Goal: Task Accomplishment & Management: Manage account settings

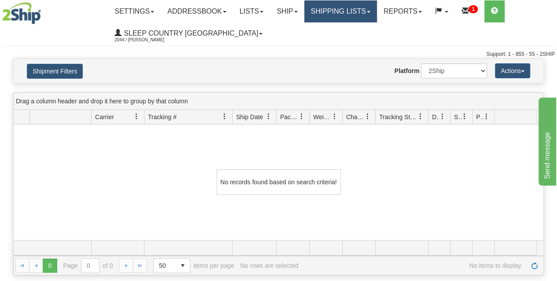
click at [350, 17] on link "Shipping lists" at bounding box center [340, 11] width 73 height 22
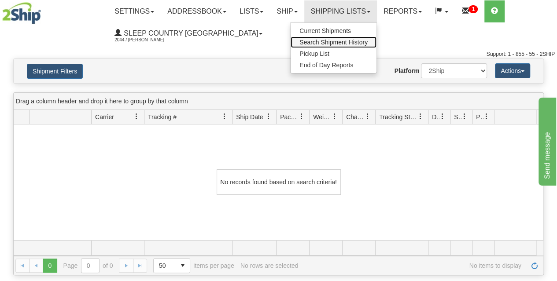
click at [333, 44] on span "Search Shipment History" at bounding box center [333, 42] width 68 height 7
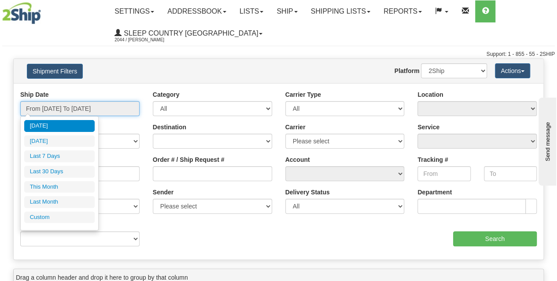
click at [73, 110] on input "From [DATE] To [DATE]" at bounding box center [79, 108] width 119 height 15
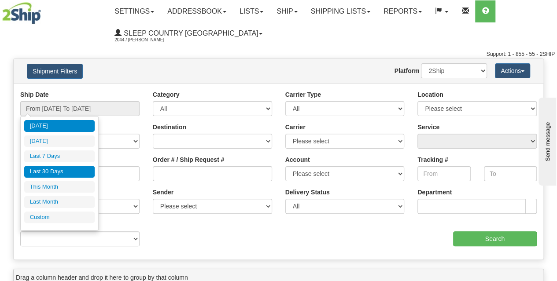
click at [63, 173] on li "Last 30 Days" at bounding box center [59, 172] width 70 height 12
type input "From 08/15/2025 To 09/13/2025"
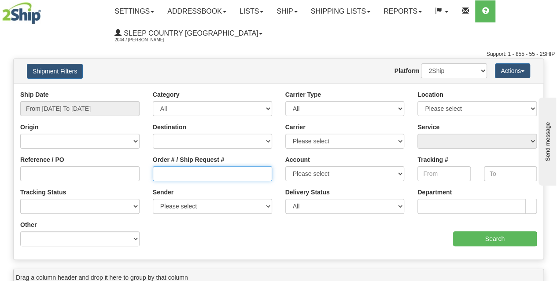
click at [177, 179] on input "Order # / Ship Request #" at bounding box center [212, 173] width 119 height 15
paste input "9000I044303"
type input "9000I044303"
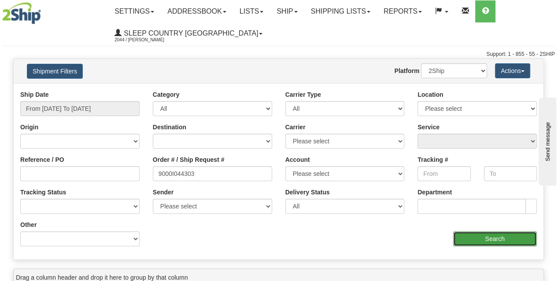
click at [493, 240] on input "Search" at bounding box center [495, 238] width 84 height 15
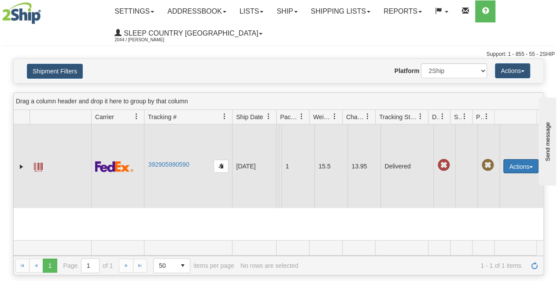
click at [506, 168] on button "Actions" at bounding box center [520, 166] width 35 height 14
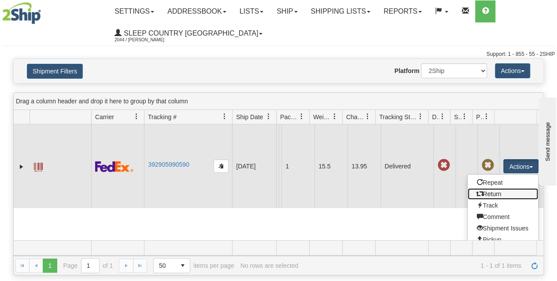
click at [503, 199] on link "Return" at bounding box center [502, 193] width 70 height 11
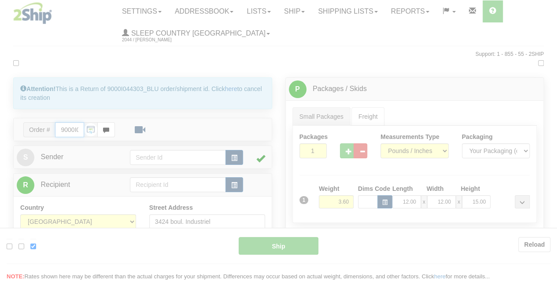
type input "92"
type input "13:45"
type input "16:00"
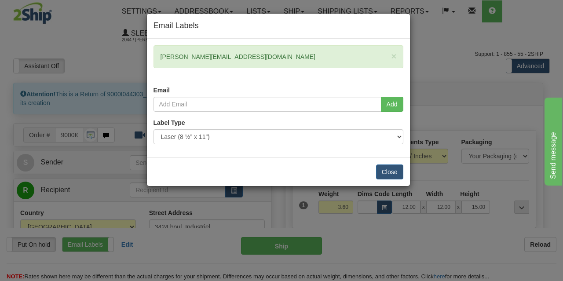
drag, startPoint x: 239, startPoint y: 55, endPoint x: 152, endPoint y: 54, distance: 86.3
click at [152, 54] on div "× shelley@accesscomm.ca Email" at bounding box center [278, 70] width 263 height 51
copy div "shelley@accesscomm.ca"
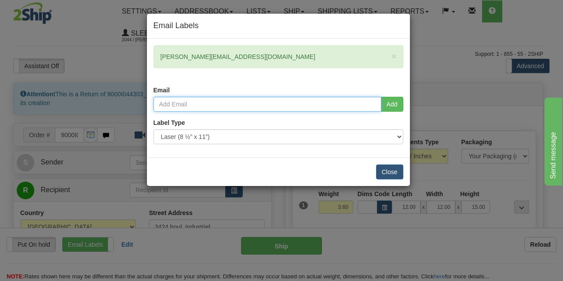
click at [202, 103] on input "email" at bounding box center [268, 104] width 228 height 15
paste input "shelley@accesscomm.ca"
type input "shelley@accesscomm.ca"
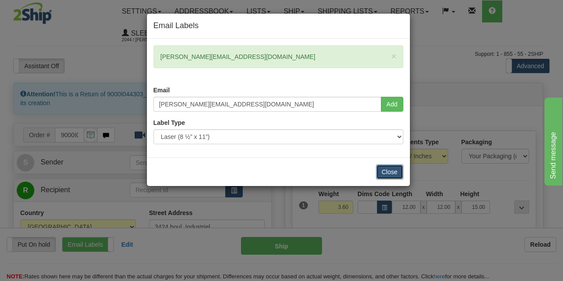
click at [396, 171] on button "Close" at bounding box center [389, 172] width 27 height 15
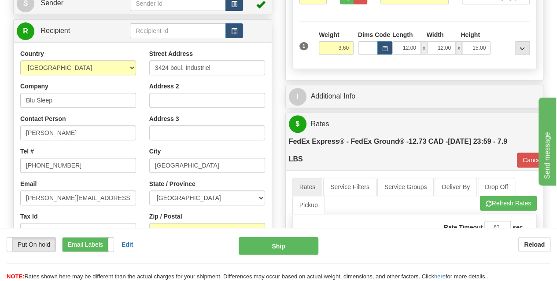
scroll to position [158, 0]
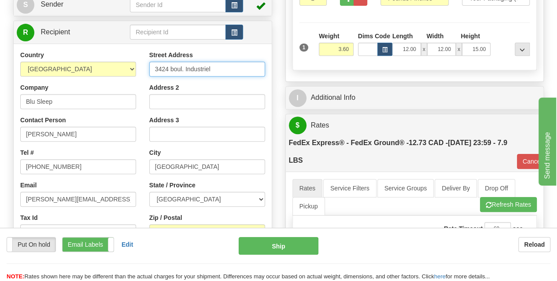
drag, startPoint x: 218, startPoint y: 68, endPoint x: 146, endPoint y: 68, distance: 72.2
click at [146, 68] on div "Street Address 3424 boul. Industriel Address 2 Address 3 City Laval State / Pro…" at bounding box center [207, 169] width 129 height 237
paste input "DC 951- at 11 DUFFERIN PL SE CALGARY T2C 4W3"
drag, startPoint x: 261, startPoint y: 69, endPoint x: 233, endPoint y: 70, distance: 27.3
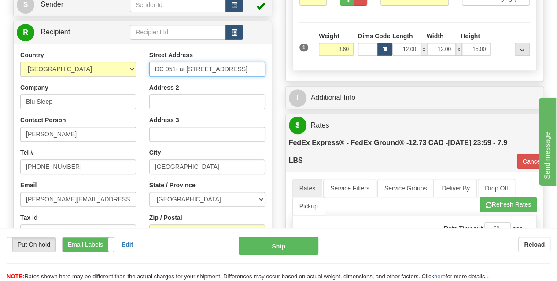
click at [233, 70] on input "DC 951- at 11 DUFFERIN PL SE CALGARY T2C 4W3" at bounding box center [207, 69] width 116 height 15
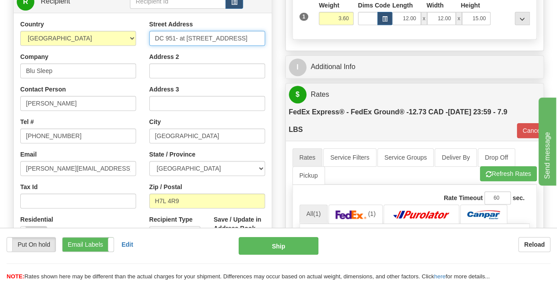
scroll to position [189, 0]
type input "DC 951- at 11 DUFFERIN PL SE CALGARY"
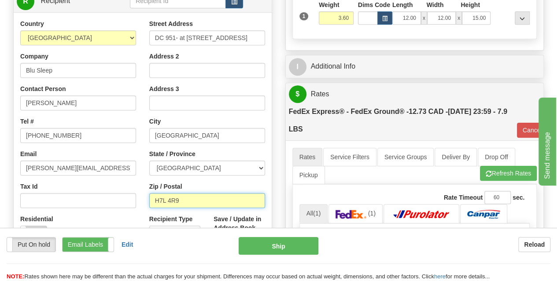
scroll to position [0, 0]
click at [188, 197] on input "H7L 4R9" at bounding box center [207, 200] width 116 height 15
type input "H"
paste input "T2C 4W3"
type input "T2C 4W3"
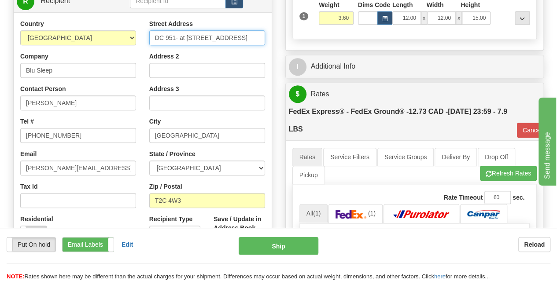
type input "92"
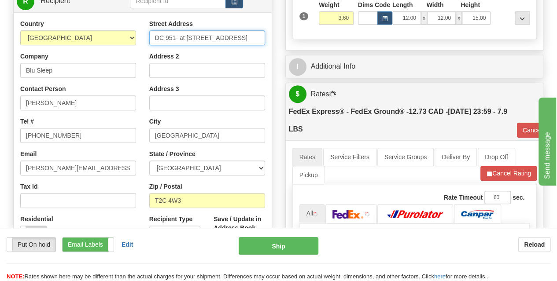
drag, startPoint x: 183, startPoint y: 37, endPoint x: 176, endPoint y: 38, distance: 6.6
click at [176, 38] on input "DC 951- at 11 DUFFERIN PL SE CALGARY" at bounding box center [207, 37] width 116 height 15
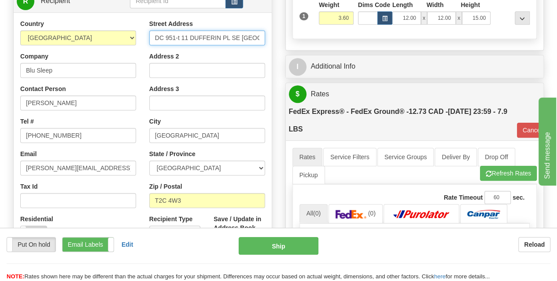
click at [180, 38] on input "DC 951-t 11 DUFFERIN PL SE CALGARY" at bounding box center [207, 37] width 116 height 15
drag, startPoint x: 176, startPoint y: 38, endPoint x: 161, endPoint y: 39, distance: 15.5
click at [161, 39] on input "DC 95111 DUFFERIN PL SE CALGARY" at bounding box center [207, 37] width 116 height 15
click at [176, 38] on input "DC 95111 DUFFERIN PL SE CALGARY" at bounding box center [207, 37] width 116 height 15
drag, startPoint x: 176, startPoint y: 38, endPoint x: 151, endPoint y: 40, distance: 24.7
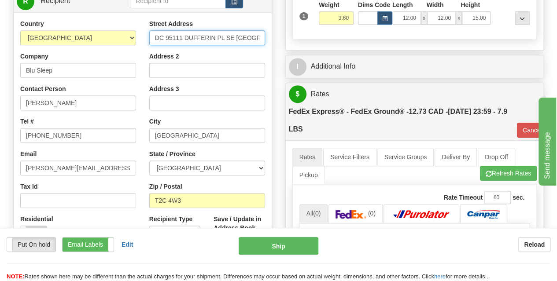
click at [151, 40] on input "DC 95111 DUFFERIN PL SE CALGARY" at bounding box center [207, 37] width 116 height 15
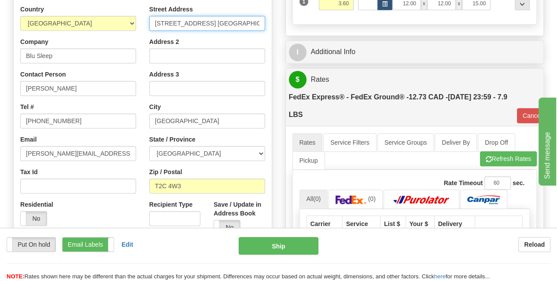
scroll to position [199, 0]
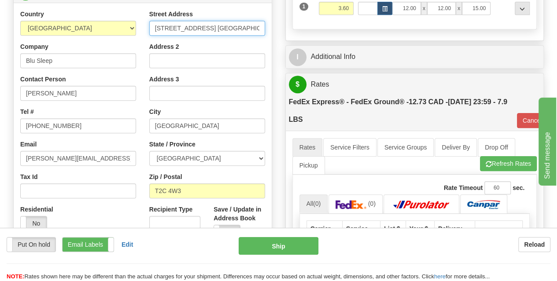
type input "11 DUFFERIN PL SE CALGARY"
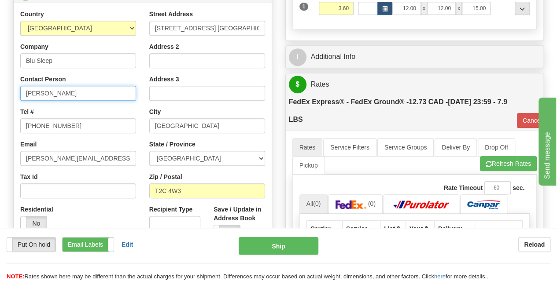
click at [50, 97] on input "Dina" at bounding box center [78, 93] width 116 height 15
type input "D"
paste input "DC 951"
type input "DC 951"
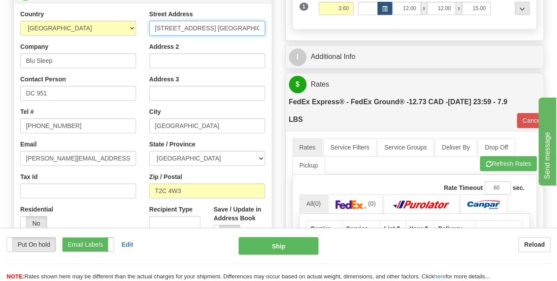
drag, startPoint x: 248, startPoint y: 29, endPoint x: 216, endPoint y: 30, distance: 32.2
click at [216, 30] on input "11 DUFFERIN PL SE CALGARY" at bounding box center [207, 28] width 116 height 15
type input "11 DUFFERIN PL SE"
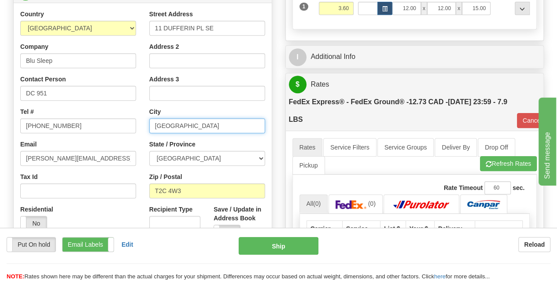
click at [176, 131] on input "Laval" at bounding box center [207, 125] width 116 height 15
type input "L"
paste input "CALGARY"
type input "CALGARY"
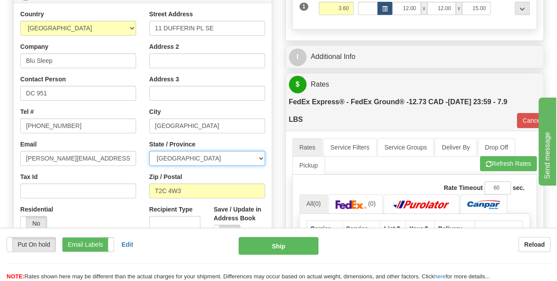
click at [199, 154] on select "ALBERTA BRITISH COLUMBIA MANITOBA NEW BRUNSWICK NEWFOUNDLAND NOVA SCOTIA NUNAVU…" at bounding box center [207, 158] width 116 height 15
select select "AB"
click at [149, 151] on select "ALBERTA BRITISH COLUMBIA MANITOBA NEW BRUNSWICK NEWFOUNDLAND NOVA SCOTIA NUNAVU…" at bounding box center [207, 158] width 116 height 15
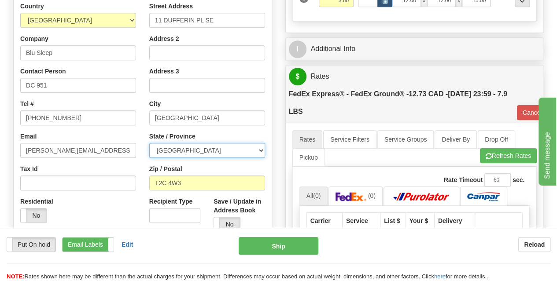
scroll to position [203, 0]
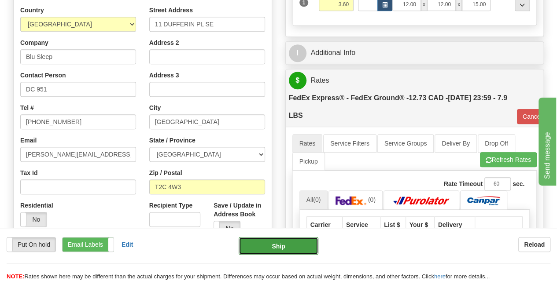
click at [265, 245] on button "Ship" at bounding box center [279, 246] width 80 height 18
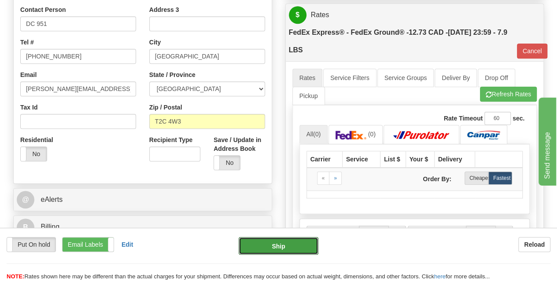
scroll to position [269, 0]
click at [284, 246] on button "Ship" at bounding box center [279, 246] width 80 height 18
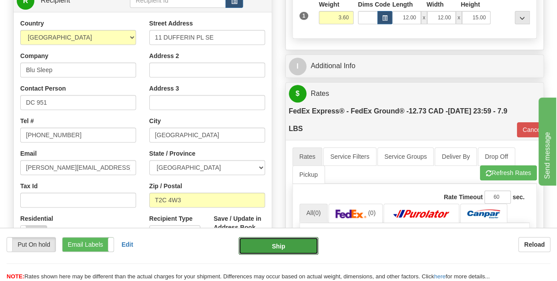
scroll to position [185, 0]
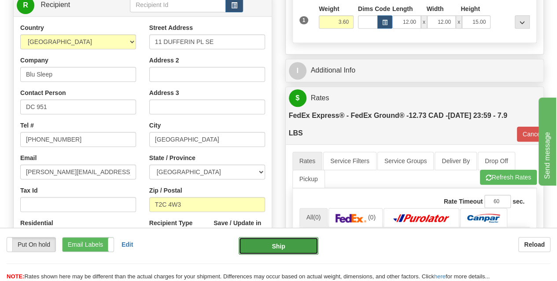
click at [277, 250] on button "Ship" at bounding box center [279, 246] width 80 height 18
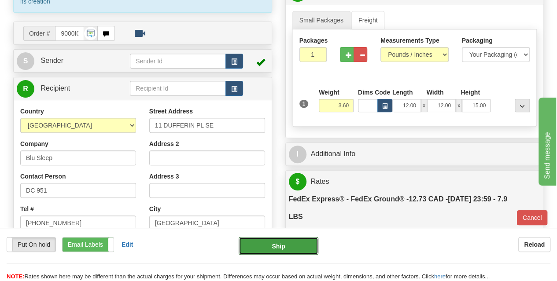
scroll to position [167, 0]
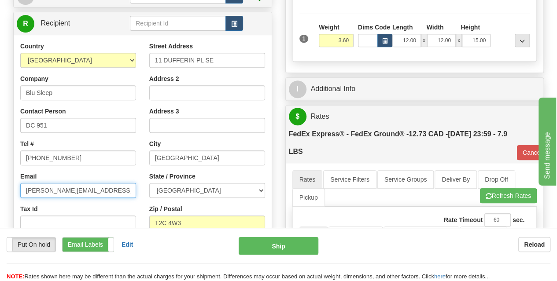
drag, startPoint x: 101, startPoint y: 191, endPoint x: 20, endPoint y: 191, distance: 81.0
click at [20, 191] on input "Dina@myblusleep.com" at bounding box center [78, 190] width 116 height 15
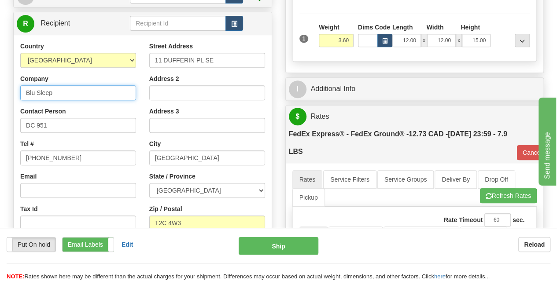
drag, startPoint x: 62, startPoint y: 95, endPoint x: 17, endPoint y: 92, distance: 44.5
click at [17, 92] on div "Country AFGHANISTAN ALAND ISLANDS ALBANIA ALGERIA AMERICAN SAMOA ANDORRA ANGOLA…" at bounding box center [78, 156] width 129 height 228
type input "Sleep Country [GEOGRAPHIC_DATA]"
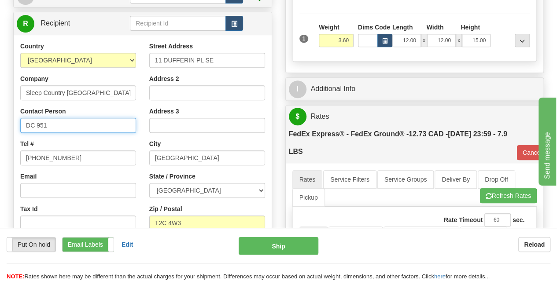
click at [54, 126] on input "DC 951" at bounding box center [78, 125] width 116 height 15
click at [65, 209] on div "Tax Id" at bounding box center [78, 218] width 116 height 26
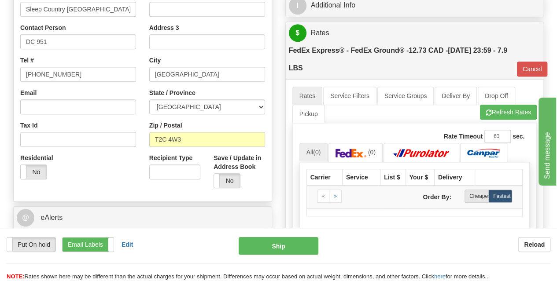
scroll to position [272, 0]
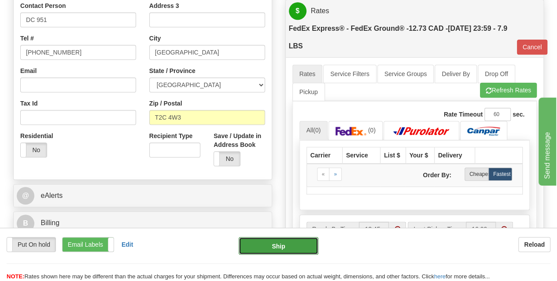
click at [277, 250] on button "Ship" at bounding box center [279, 246] width 80 height 18
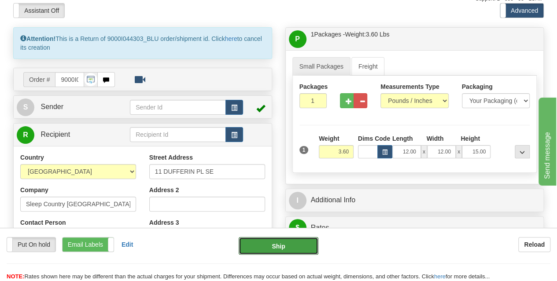
scroll to position [0, 0]
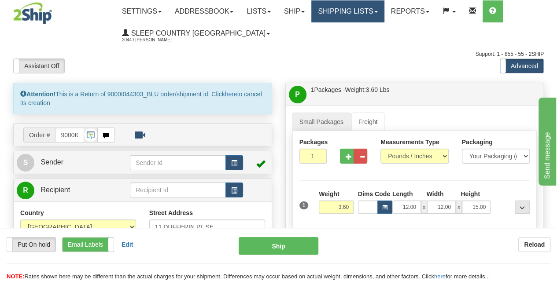
click at [362, 13] on link "Shipping lists" at bounding box center [347, 11] width 73 height 22
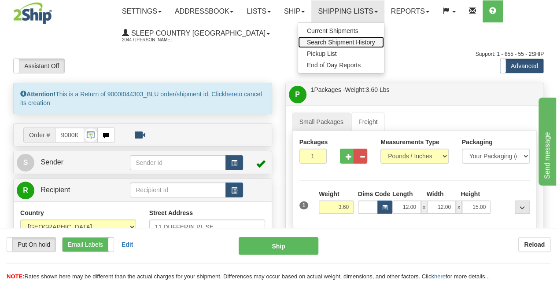
click at [334, 42] on span "Search Shipment History" at bounding box center [341, 42] width 68 height 7
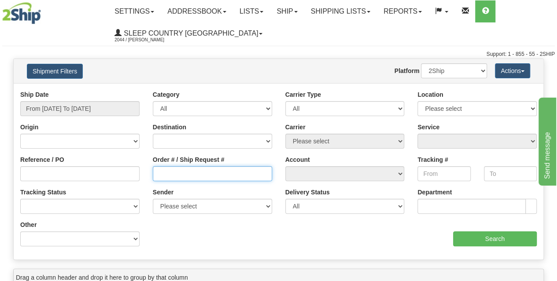
click at [172, 173] on input "Order # / Ship Request #" at bounding box center [212, 173] width 119 height 15
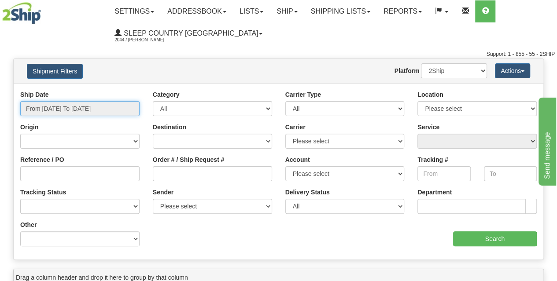
click at [73, 107] on input "From 09/12/2025 To 09/13/2025" at bounding box center [79, 108] width 119 height 15
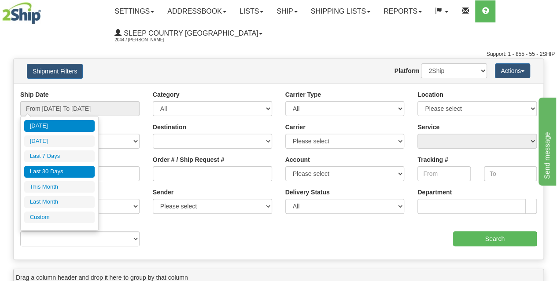
click at [58, 174] on li "Last 30 Days" at bounding box center [59, 172] width 70 height 12
type input "From 08/15/2025 To 09/13/2025"
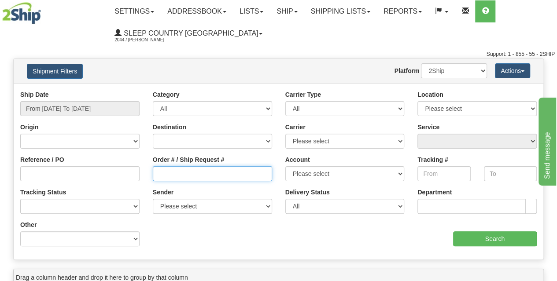
click at [167, 175] on input "Order # / Ship Request #" at bounding box center [212, 173] width 119 height 15
paste input "9000I044303"
type input "9000I044303"
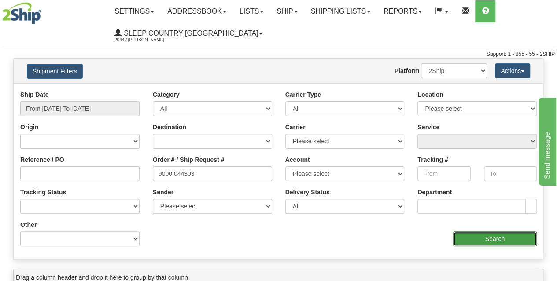
click at [469, 243] on input "Search" at bounding box center [495, 238] width 84 height 15
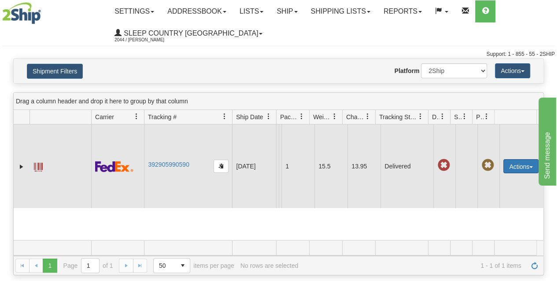
click at [509, 172] on button "Actions" at bounding box center [520, 166] width 35 height 14
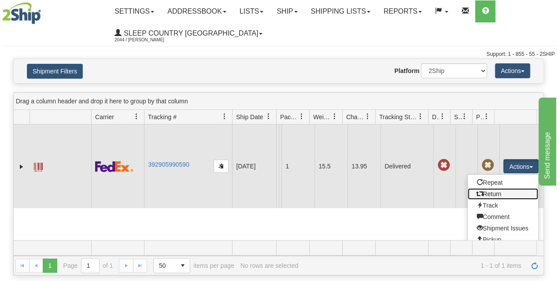
click at [488, 198] on link "Return" at bounding box center [502, 193] width 70 height 11
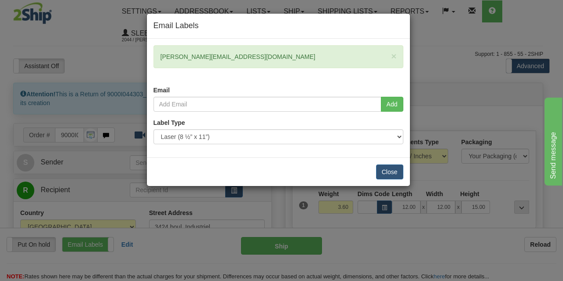
drag, startPoint x: 233, startPoint y: 53, endPoint x: 144, endPoint y: 60, distance: 89.2
click at [144, 60] on div "Email Labels × [PERSON_NAME][EMAIL_ADDRESS][DOMAIN_NAME] Email Add Label Type" at bounding box center [281, 140] width 563 height 281
copy div "[PERSON_NAME][EMAIL_ADDRESS][DOMAIN_NAME]"
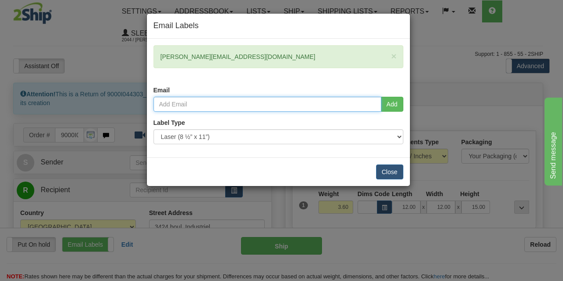
click at [206, 97] on input "email" at bounding box center [268, 104] width 228 height 15
paste input "shelley@accesscomm.ca"
type input "shelley@accesscomm.ca"
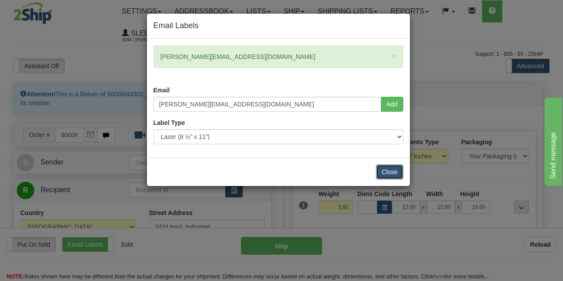
click at [391, 173] on button "Close" at bounding box center [389, 172] width 27 height 15
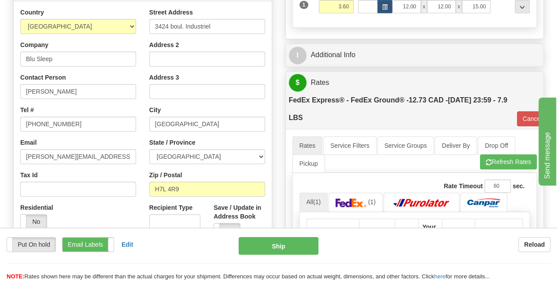
scroll to position [201, 0]
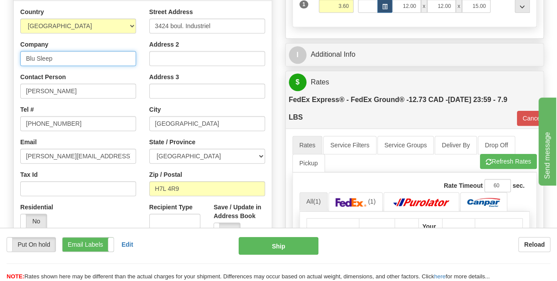
drag, startPoint x: 66, startPoint y: 56, endPoint x: 12, endPoint y: 56, distance: 54.6
click at [12, 56] on div "Attention! This is a Return of 9000I044303_BLU order/shipment id. Click here to…" at bounding box center [143, 96] width 272 height 429
type input "Sleep Country [GEOGRAPHIC_DATA]"
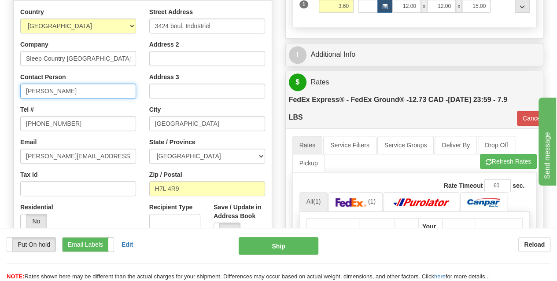
click at [48, 92] on input "Dina" at bounding box center [78, 91] width 116 height 15
type input "D"
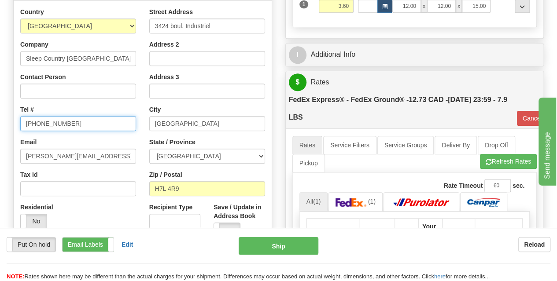
drag, startPoint x: 82, startPoint y: 123, endPoint x: 21, endPoint y: 126, distance: 61.7
click at [21, 126] on input "450-661-1656" at bounding box center [78, 123] width 116 height 15
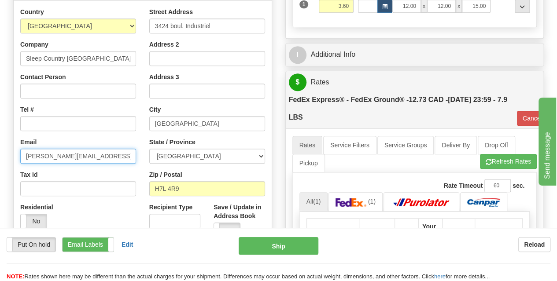
drag, startPoint x: 41, startPoint y: 162, endPoint x: 14, endPoint y: 157, distance: 27.6
click at [14, 157] on div "Country AFGHANISTAN ALAND ISLANDS ALBANIA ALGERIA AMERICAN SAMOA ANDORRA ANGOLA…" at bounding box center [78, 121] width 129 height 228
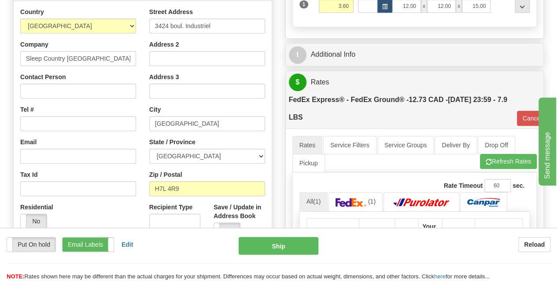
click at [63, 141] on div "Email" at bounding box center [78, 151] width 116 height 26
drag, startPoint x: 218, startPoint y: 29, endPoint x: 147, endPoint y: 24, distance: 71.0
click at [147, 24] on div "Street Address 3424 boul. Industriel Address 2 Address 3 City Laval State / Pro…" at bounding box center [207, 125] width 129 height 237
paste input "DC 951- at 11 DUFFERIN PL SE CALGARY T2C 4W3"
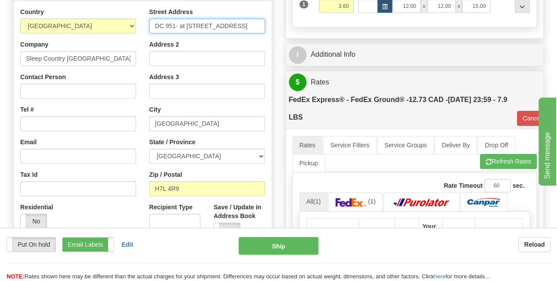
drag, startPoint x: 262, startPoint y: 26, endPoint x: 234, endPoint y: 26, distance: 28.2
click at [234, 26] on input "DC 951- at 11 DUFFERIN PL SE CALGARY T2C 4W3" at bounding box center [207, 25] width 116 height 15
type input "DC 951- at 11 DUFFERIN PL SE CALGARY"
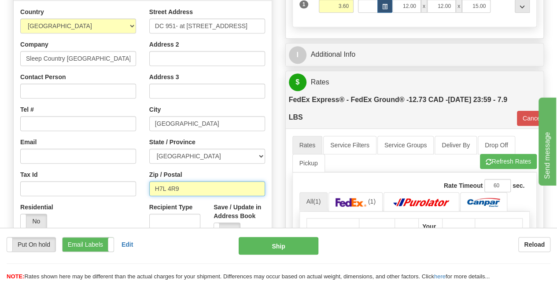
click at [194, 192] on input "H7L 4R9" at bounding box center [207, 188] width 116 height 15
type input "H"
paste input "T2C 4W3"
type input "T2C 4W3"
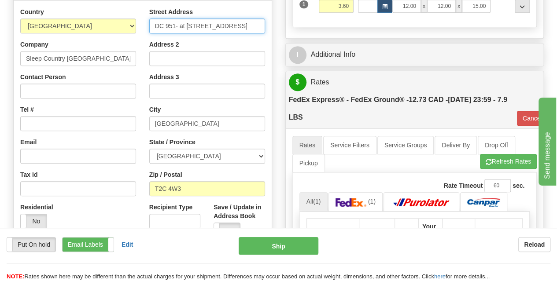
type input "92"
click at [173, 27] on input "DC 951- at 11 DUFFERIN PL SE CALGARY" at bounding box center [207, 25] width 116 height 15
drag, startPoint x: 174, startPoint y: 26, endPoint x: 150, endPoint y: 30, distance: 25.0
click at [150, 30] on input "DC 951- at 11 DUFFERIN PL SE CALGARY" at bounding box center [207, 25] width 116 height 15
type input "- at 11 DUFFERIN PL SE CALGARY"
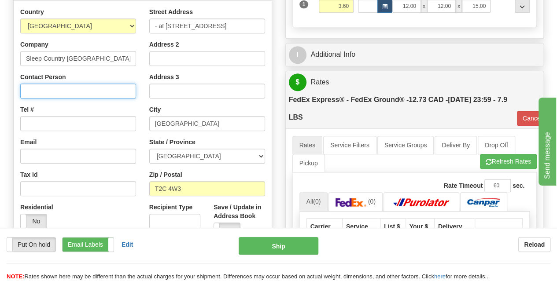
click at [65, 93] on input "Contact Person" at bounding box center [78, 91] width 116 height 15
paste input "DC 951"
type input "DC 951"
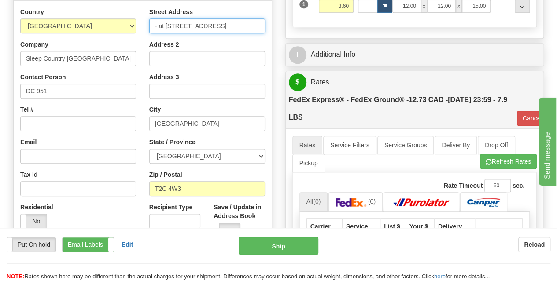
click at [164, 25] on input "- at 11 DUFFERIN PL SE CALGARY" at bounding box center [207, 25] width 116 height 15
click at [157, 26] on input "11 DUFFERIN PL SE CALGARY" at bounding box center [207, 25] width 116 height 15
drag, startPoint x: 251, startPoint y: 26, endPoint x: 216, endPoint y: 27, distance: 35.2
click at [216, 27] on input "11 DUFFERIN PL SE CALGARY" at bounding box center [207, 25] width 116 height 15
type input "11 DUFFERIN PL SE"
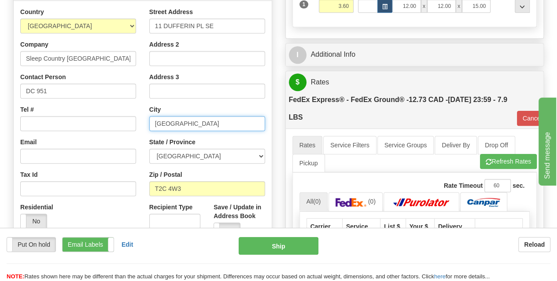
click at [172, 126] on input "Laval" at bounding box center [207, 123] width 116 height 15
type input "L"
paste input "CALGARY"
type input "CALGARY"
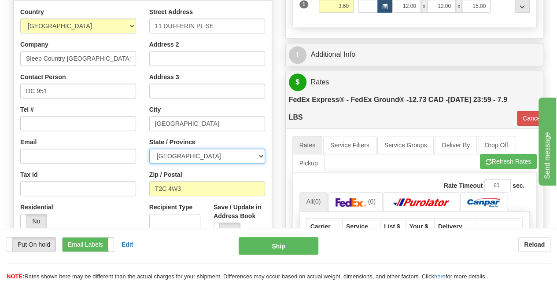
click at [193, 156] on select "ALBERTA BRITISH COLUMBIA MANITOBA NEW BRUNSWICK NEWFOUNDLAND NOVA SCOTIA NUNAVU…" at bounding box center [207, 156] width 116 height 15
select select "AB"
click at [149, 149] on select "ALBERTA BRITISH COLUMBIA MANITOBA NEW BRUNSWICK NEWFOUNDLAND NOVA SCOTIA NUNAVU…" at bounding box center [207, 156] width 116 height 15
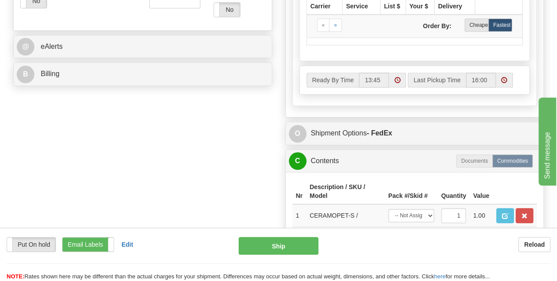
scroll to position [422, 0]
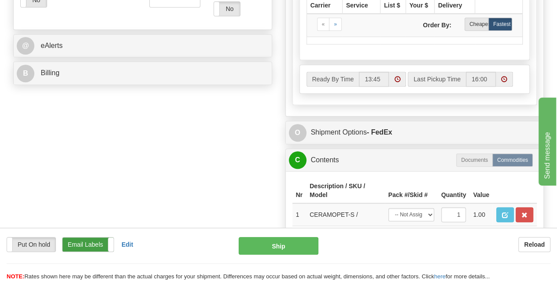
click at [93, 246] on label "Email Labels" at bounding box center [87, 245] width 51 height 14
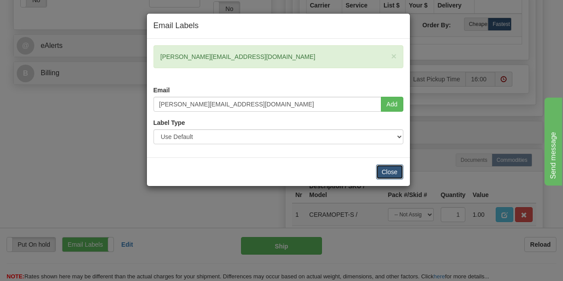
click at [389, 175] on button "Close" at bounding box center [389, 172] width 27 height 15
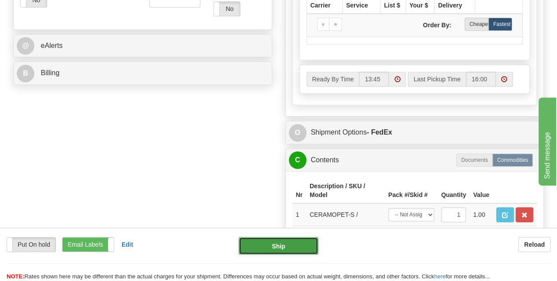
click at [279, 244] on button "Ship" at bounding box center [279, 246] width 80 height 18
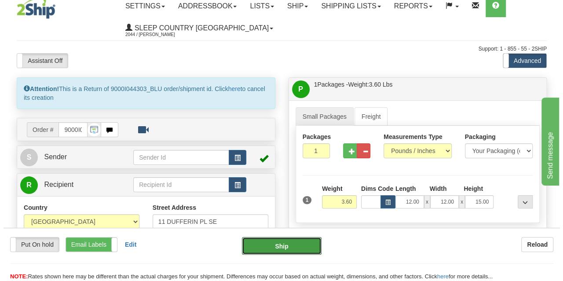
scroll to position [0, 0]
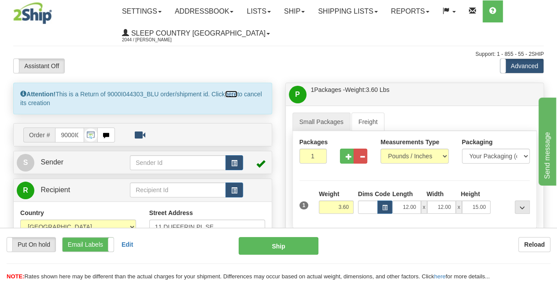
click at [235, 95] on link "here" at bounding box center [231, 94] width 12 height 7
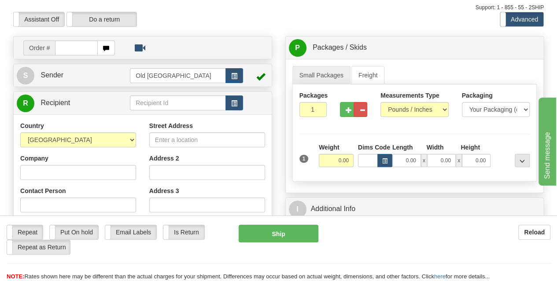
scroll to position [33, 0]
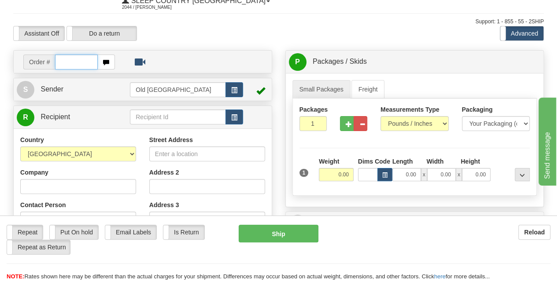
paste input "9000I044303"
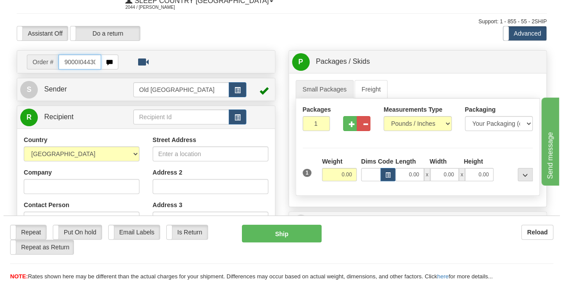
scroll to position [0, 4]
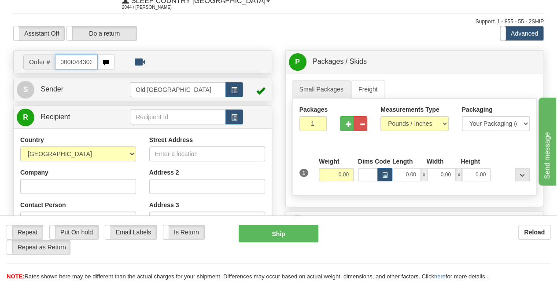
type input "9000I044303"
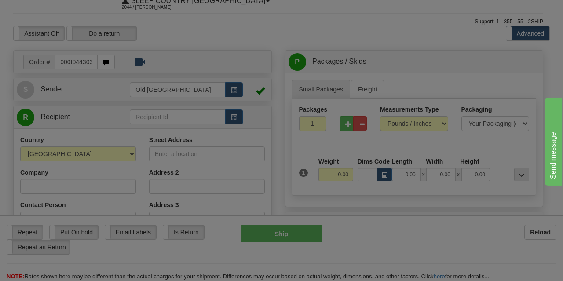
scroll to position [0, 0]
click at [169, 45] on body "Training Course Close Toggle navigation Settings Shipping Preferences New Recip…" at bounding box center [281, 107] width 563 height 281
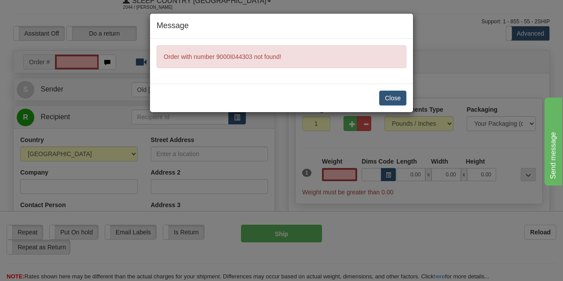
type input "0.00"
click at [394, 96] on button "Close" at bounding box center [392, 98] width 27 height 15
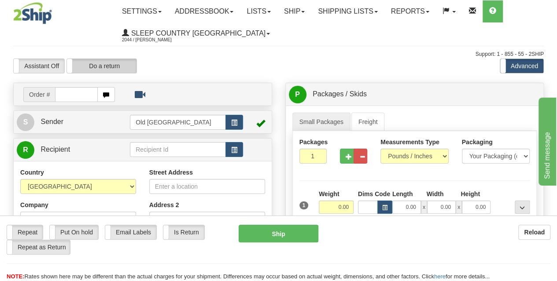
click at [110, 70] on label "Do a return" at bounding box center [102, 66] width 70 height 14
type input "Old [GEOGRAPHIC_DATA]"
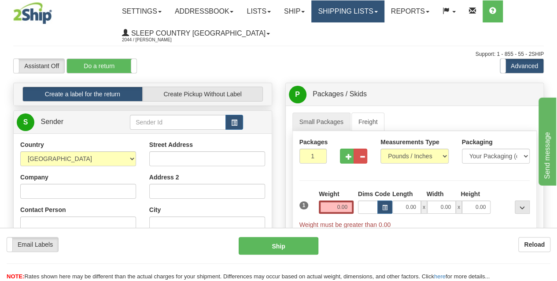
click at [353, 15] on link "Shipping lists" at bounding box center [347, 11] width 73 height 22
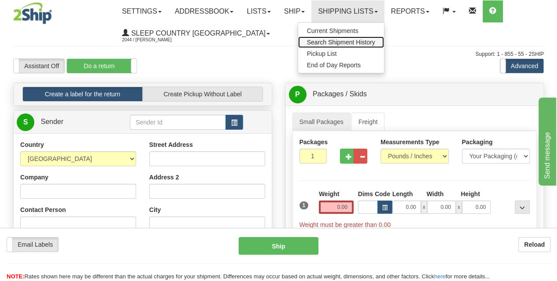
click at [341, 45] on span "Search Shipment History" at bounding box center [341, 42] width 68 height 7
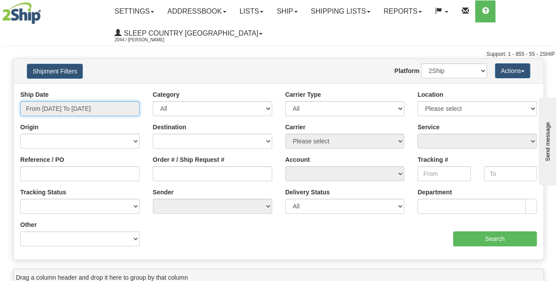
click at [110, 110] on input "From [DATE] To [DATE]" at bounding box center [79, 108] width 119 height 15
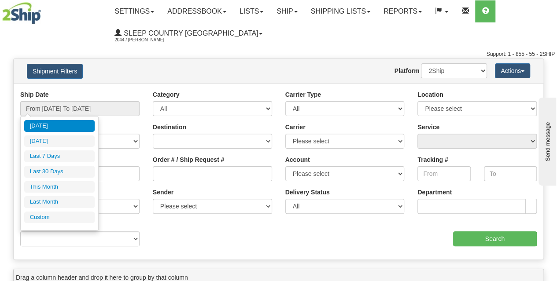
click at [175, 228] on div "Ship Date From [DATE] To [DATE] Category All Inbound Outbound Carrier Type All …" at bounding box center [278, 171] width 529 height 163
